Goal: Complete application form

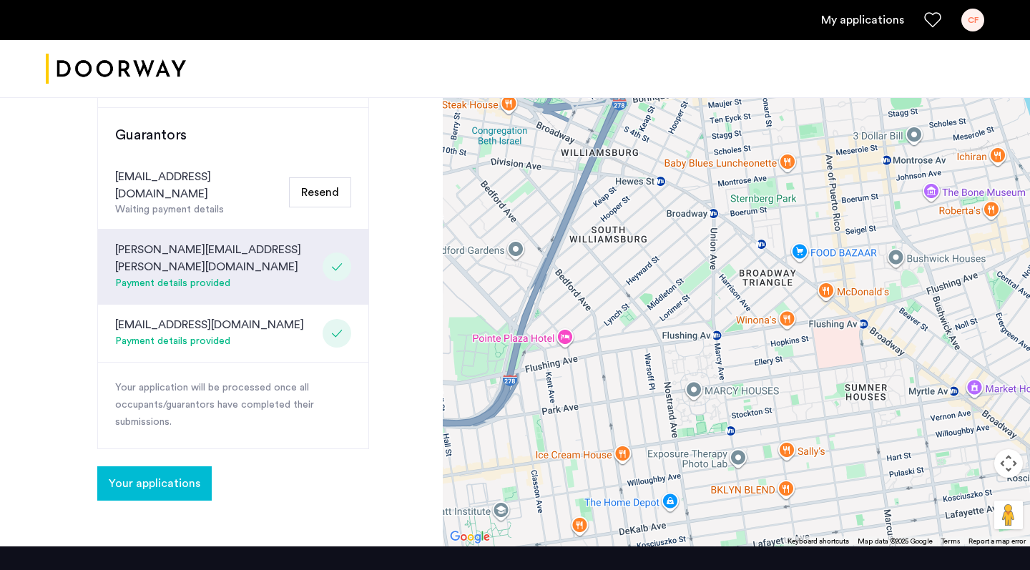
scroll to position [562, 0]
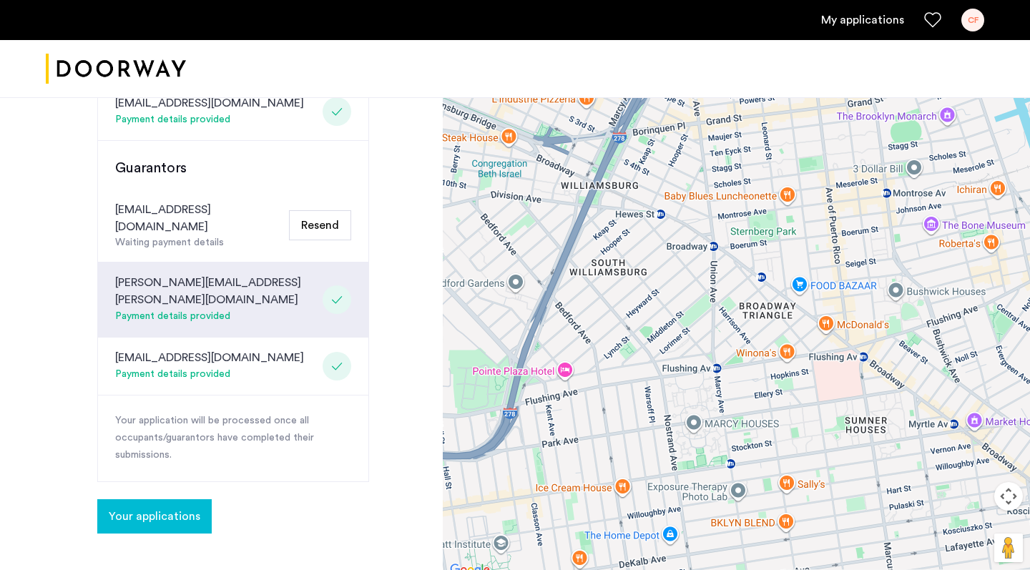
click at [171, 499] on button "Your applications" at bounding box center [154, 516] width 114 height 34
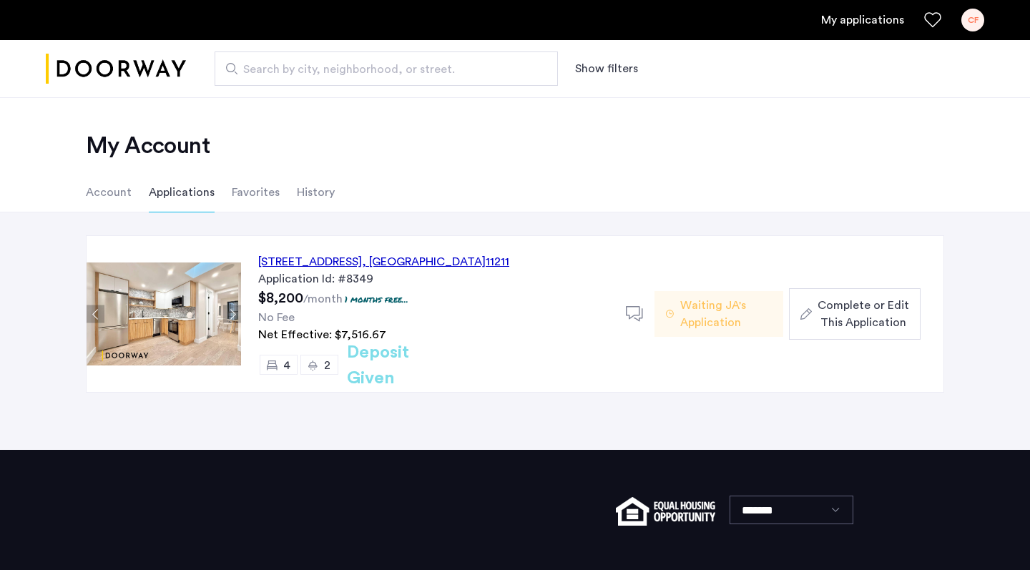
click at [684, 320] on span "Waiting JA's Application" at bounding box center [726, 314] width 92 height 34
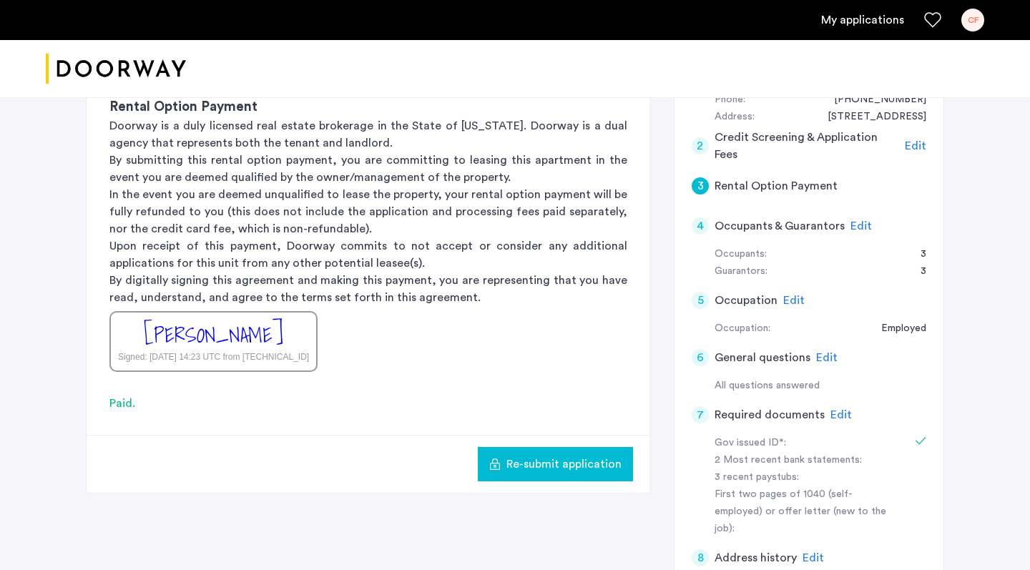
scroll to position [328, 0]
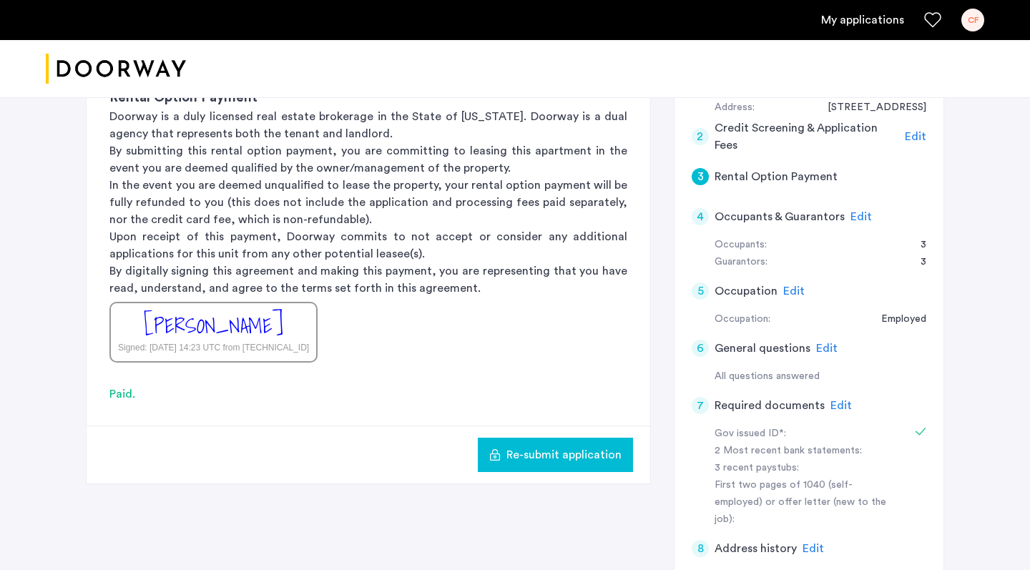
click at [836, 400] on span "Edit" at bounding box center [840, 405] width 21 height 11
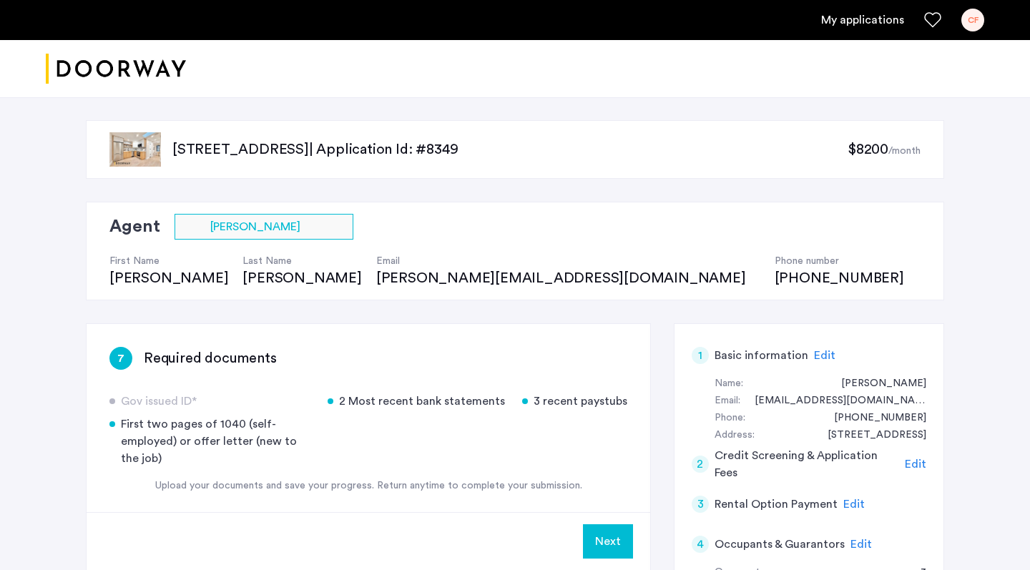
scroll to position [0, 0]
